Goal: Task Accomplishment & Management: Use online tool/utility

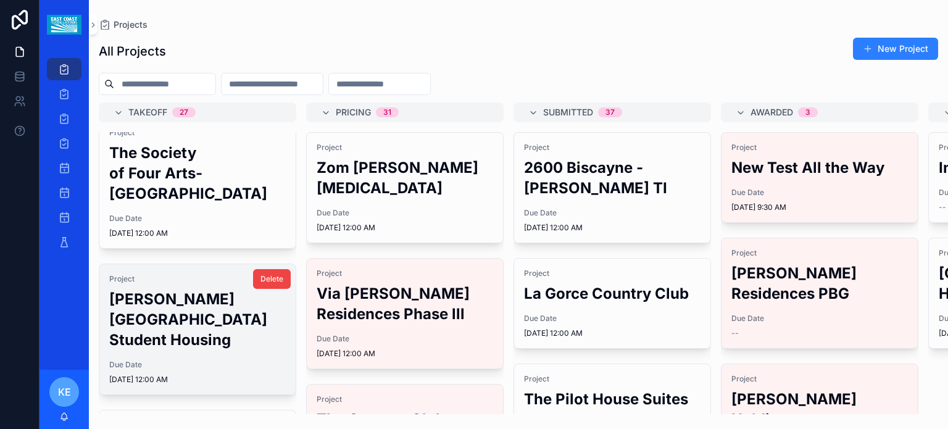
scroll to position [267, 0]
click at [179, 321] on h2 "[PERSON_NAME][GEOGRAPHIC_DATA] Student Housing" at bounding box center [197, 318] width 176 height 61
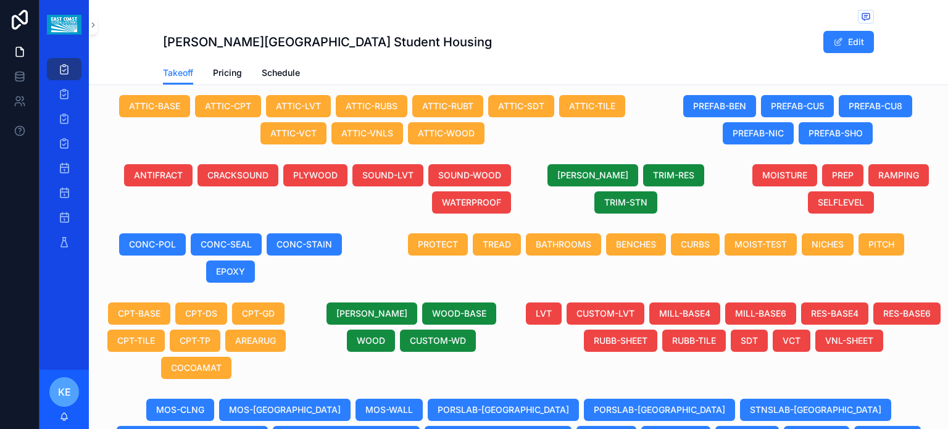
scroll to position [421, 0]
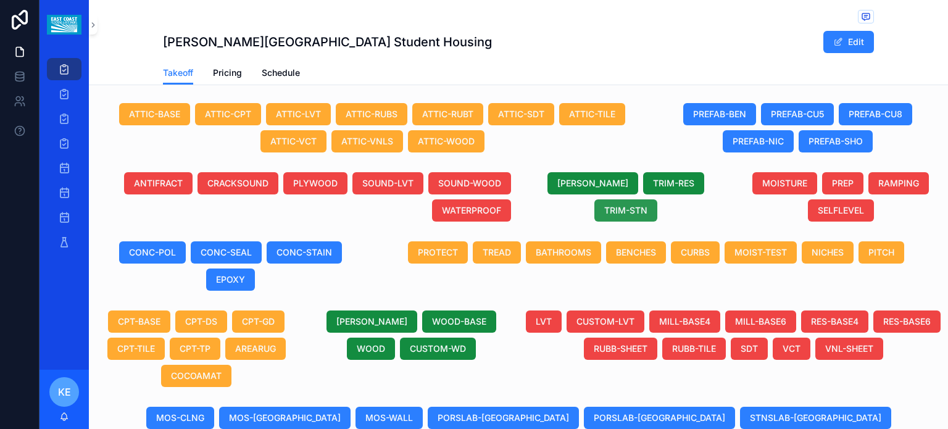
click at [610, 212] on span "TRIM-STN" at bounding box center [625, 210] width 43 height 12
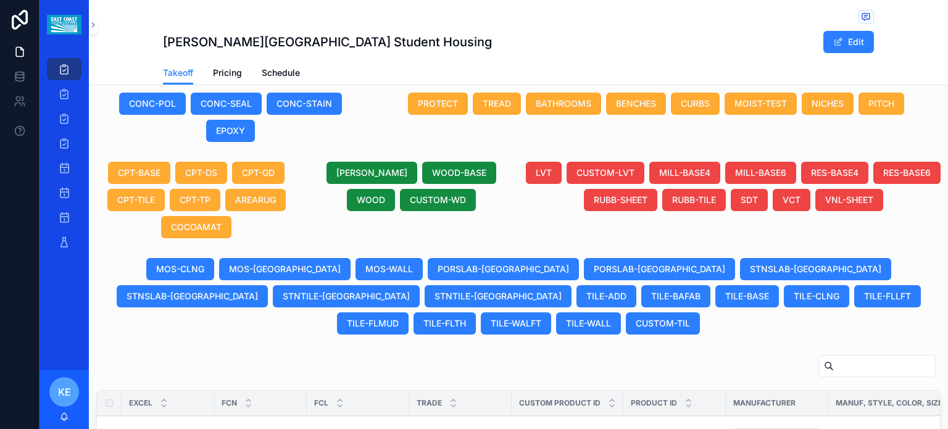
scroll to position [677, 0]
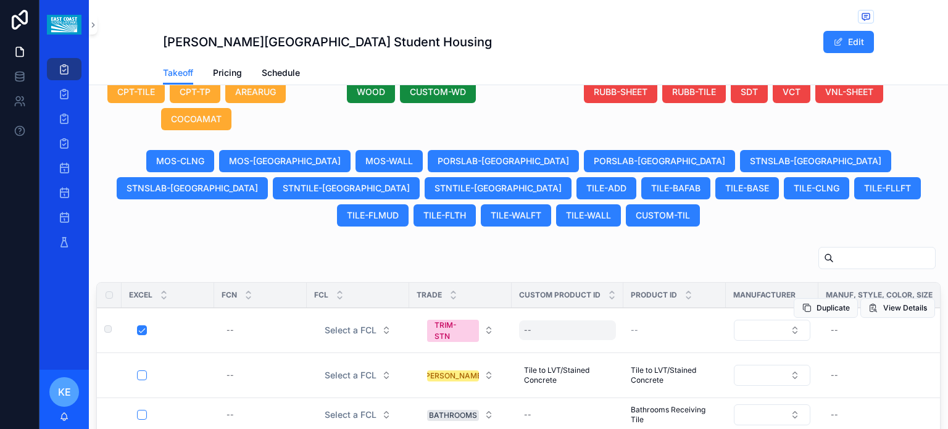
drag, startPoint x: 555, startPoint y: 234, endPoint x: 539, endPoint y: 291, distance: 59.6
click at [539, 320] on div "--" at bounding box center [567, 330] width 97 height 20
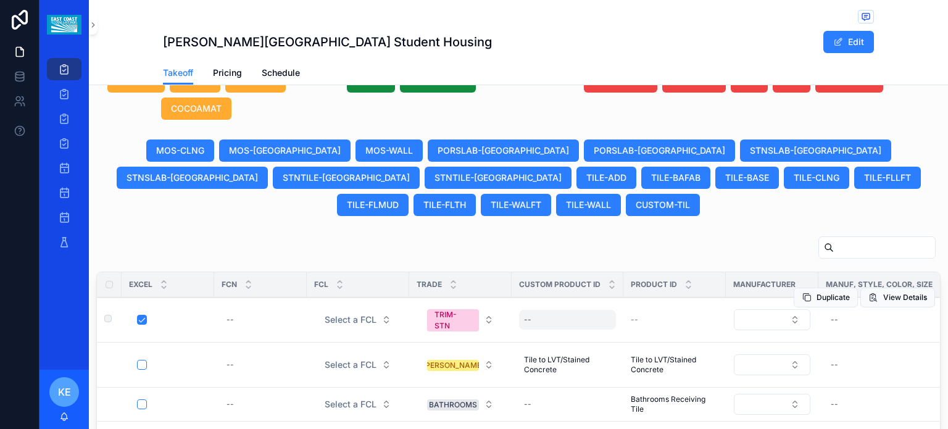
scroll to position [626, 0]
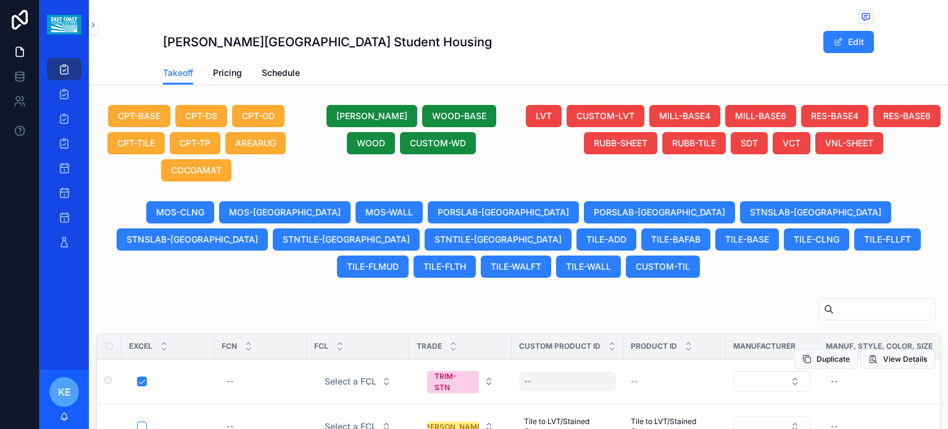
click at [531, 371] on div "--" at bounding box center [567, 381] width 97 height 20
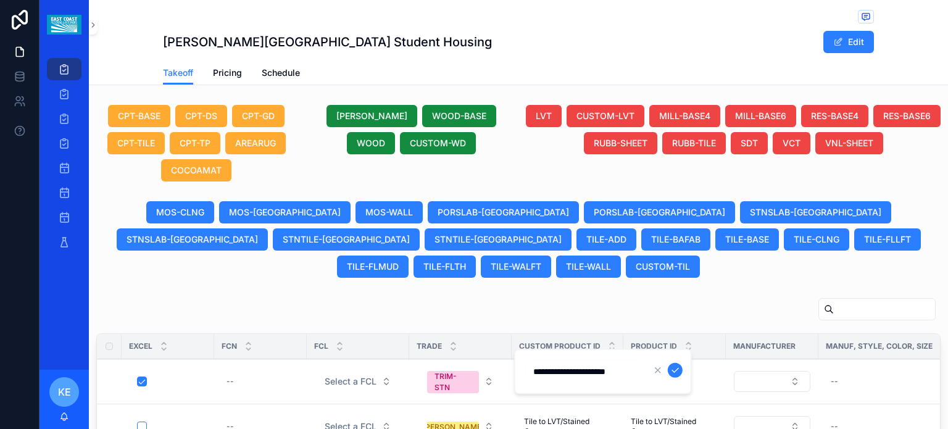
type input "**********"
click at [674, 368] on icon "scrollable content" at bounding box center [675, 370] width 10 height 10
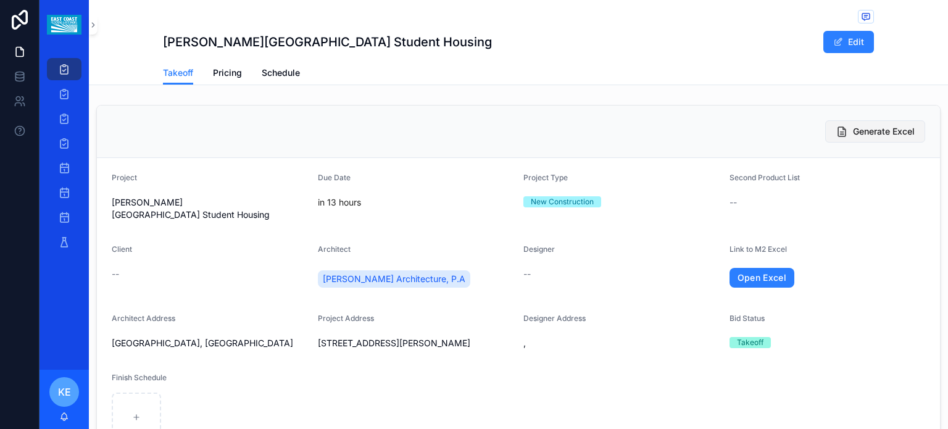
scroll to position [0, 0]
click at [880, 130] on span "Generate Excel" at bounding box center [884, 131] width 62 height 12
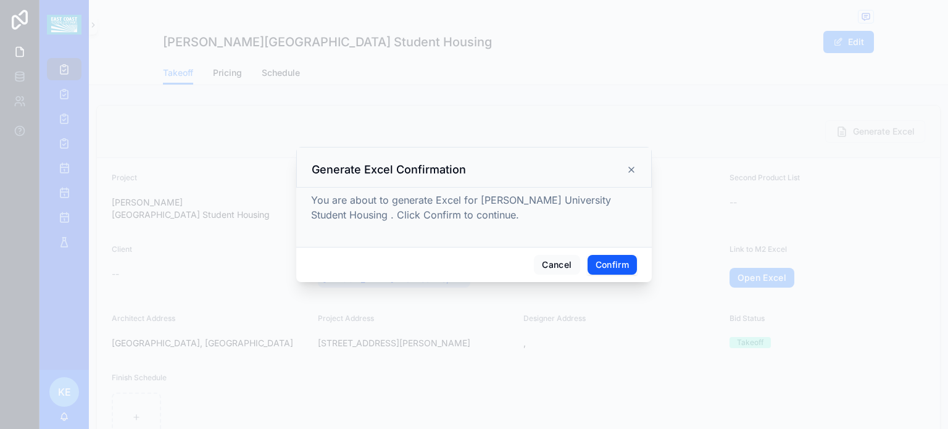
click at [632, 271] on button "Confirm" at bounding box center [611, 265] width 49 height 20
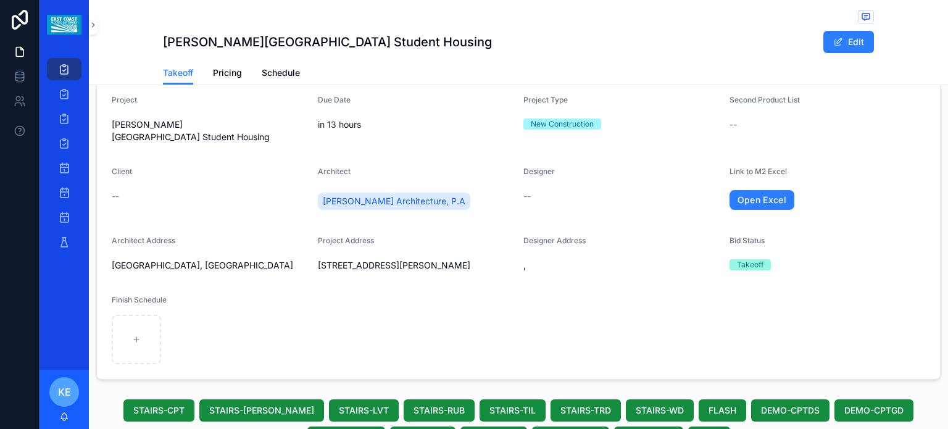
scroll to position [62, 0]
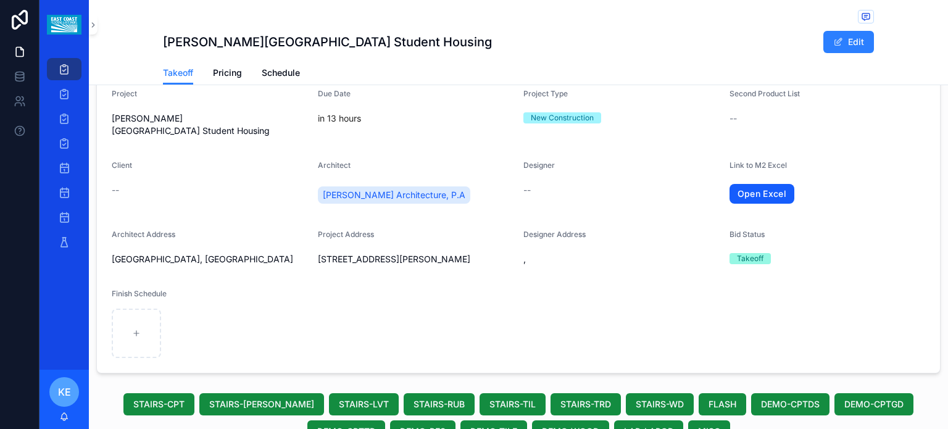
click at [755, 184] on link "Open Excel" at bounding box center [761, 194] width 65 height 20
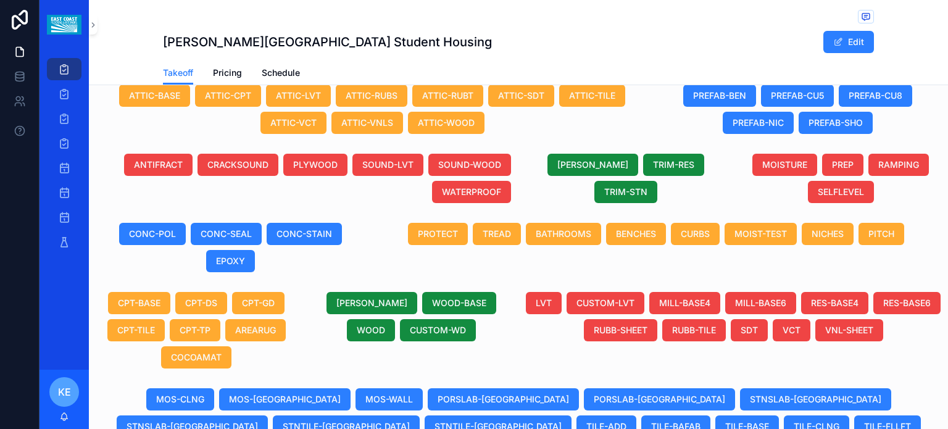
scroll to position [432, 0]
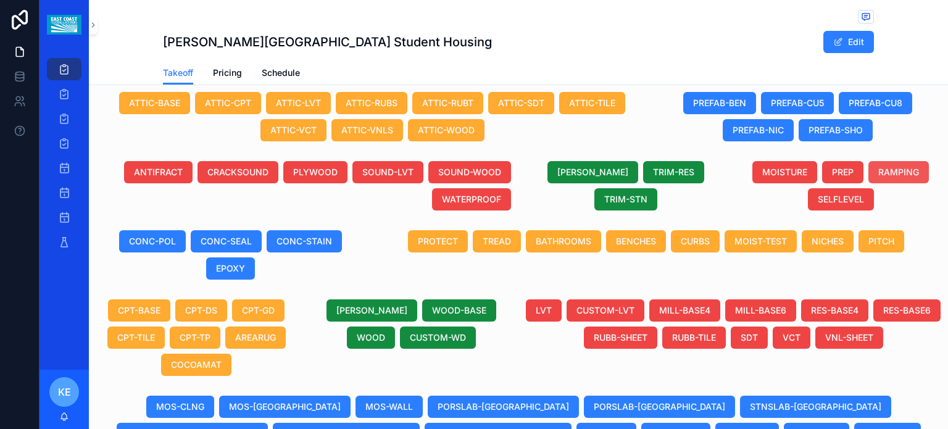
click at [888, 168] on span "RAMPING" at bounding box center [898, 172] width 41 height 12
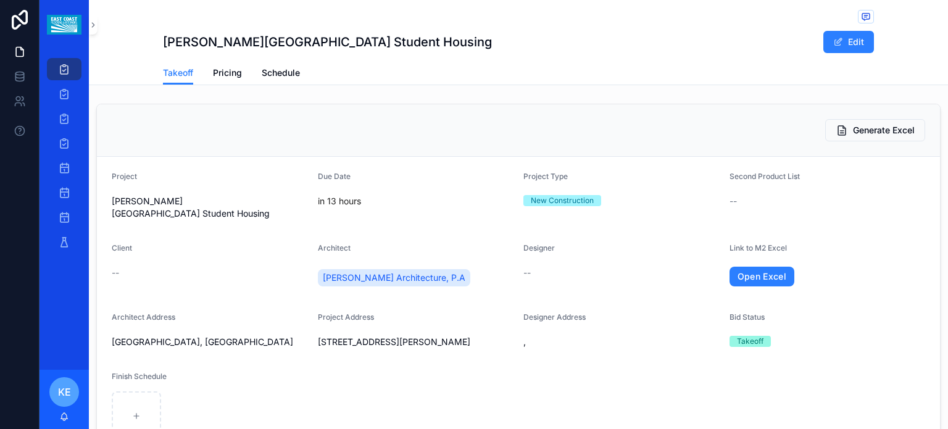
scroll to position [0, 0]
click at [874, 138] on button "Generate Excel" at bounding box center [875, 131] width 100 height 22
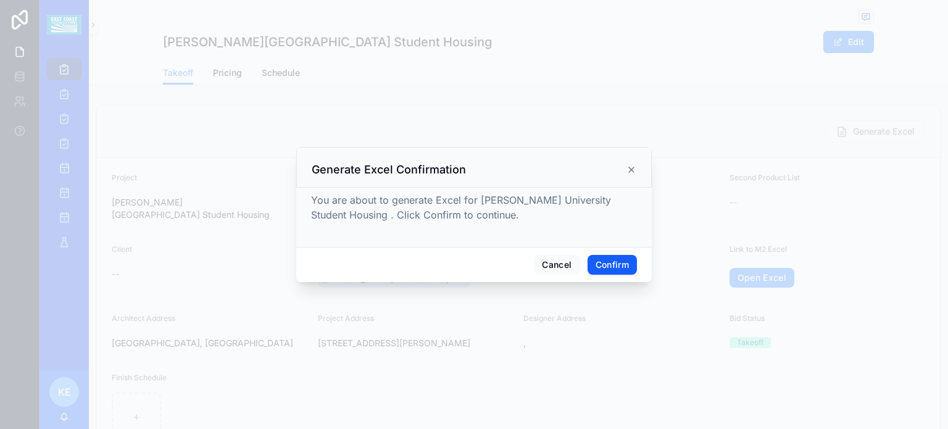
click at [590, 265] on button "Confirm" at bounding box center [611, 265] width 49 height 20
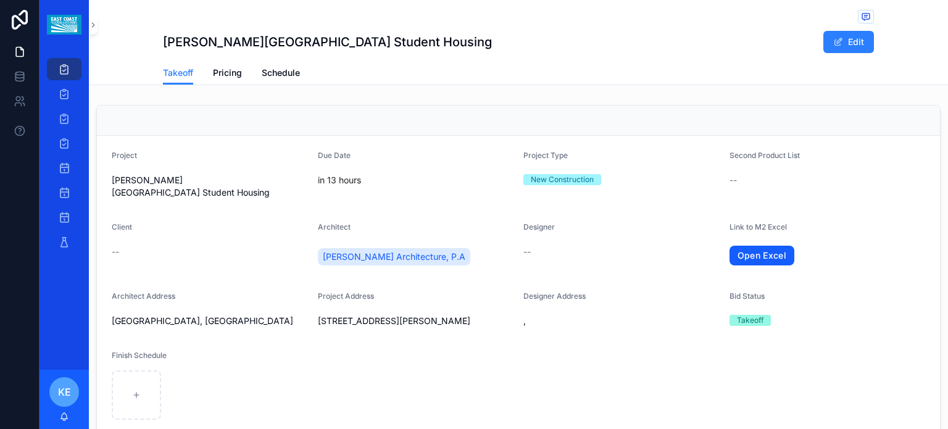
click at [758, 246] on link "Open Excel" at bounding box center [761, 256] width 65 height 20
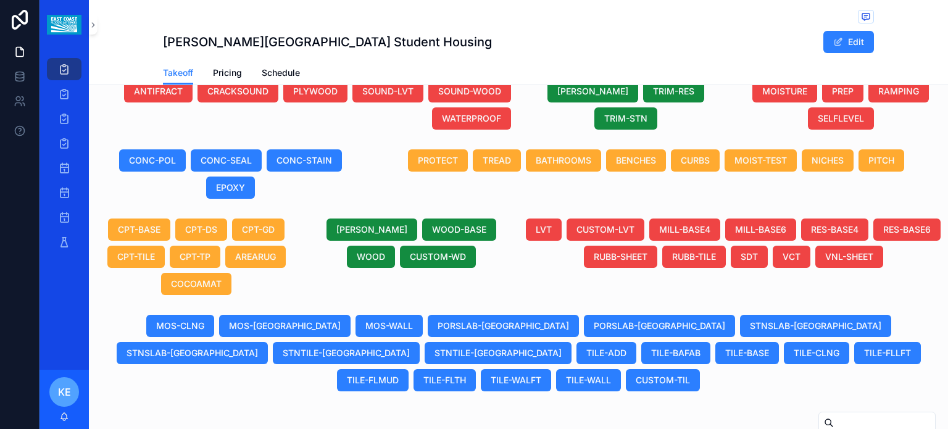
scroll to position [521, 0]
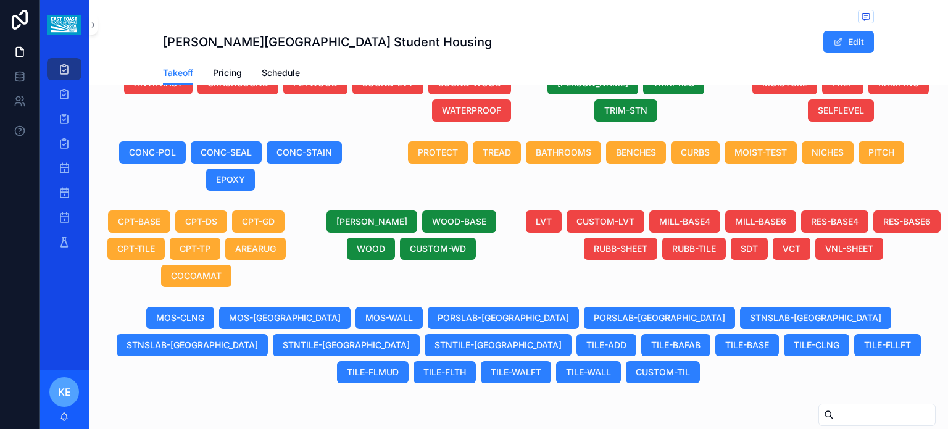
click at [797, 162] on div "PROTECT TREAD BATHROOMS BENCHES CURBS MOIST-TEST NICHES PITCH" at bounding box center [655, 165] width 567 height 59
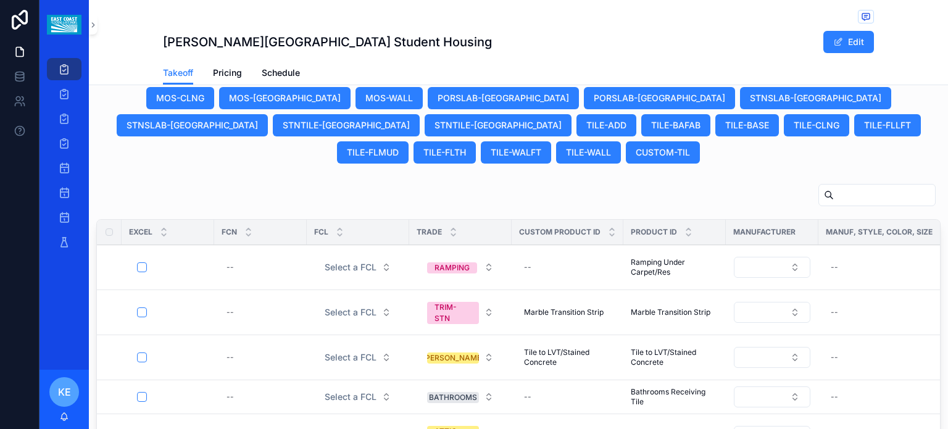
click at [834, 186] on input "scrollable content" at bounding box center [884, 194] width 101 height 17
paste input "**********"
type input "**********"
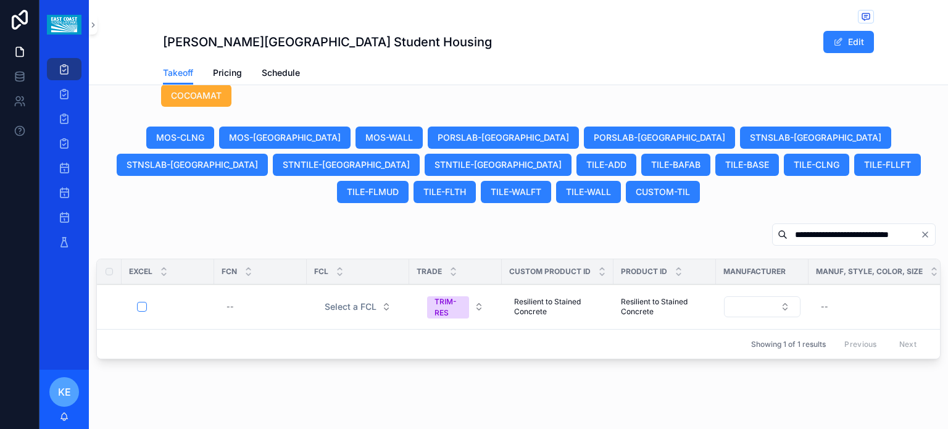
drag, startPoint x: 479, startPoint y: 345, endPoint x: 511, endPoint y: 345, distance: 32.1
click at [511, 345] on div "**********" at bounding box center [518, 293] width 859 height 151
